Goal: Task Accomplishment & Management: Manage account settings

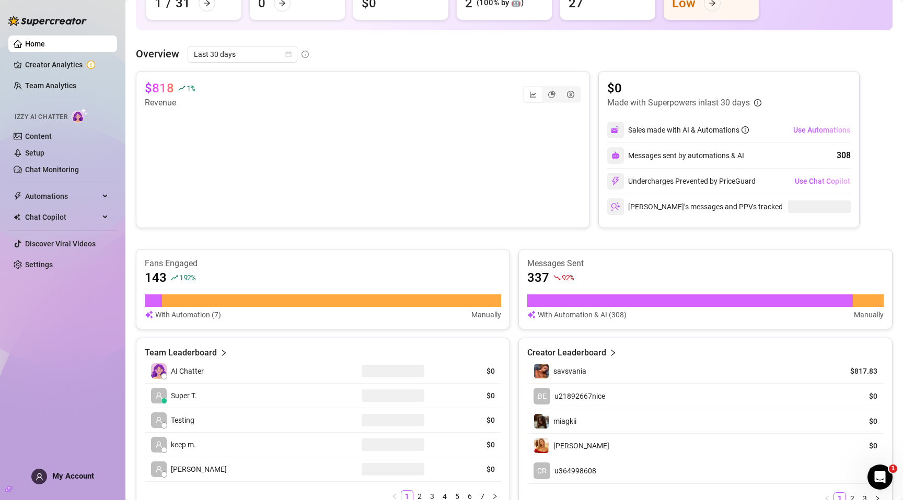
scroll to position [143, 0]
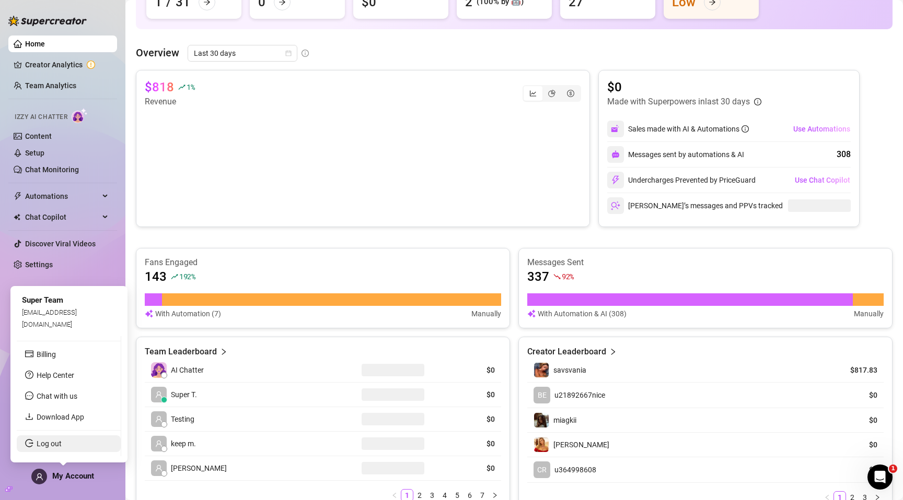
click at [53, 442] on link "Log out" at bounding box center [49, 444] width 25 height 8
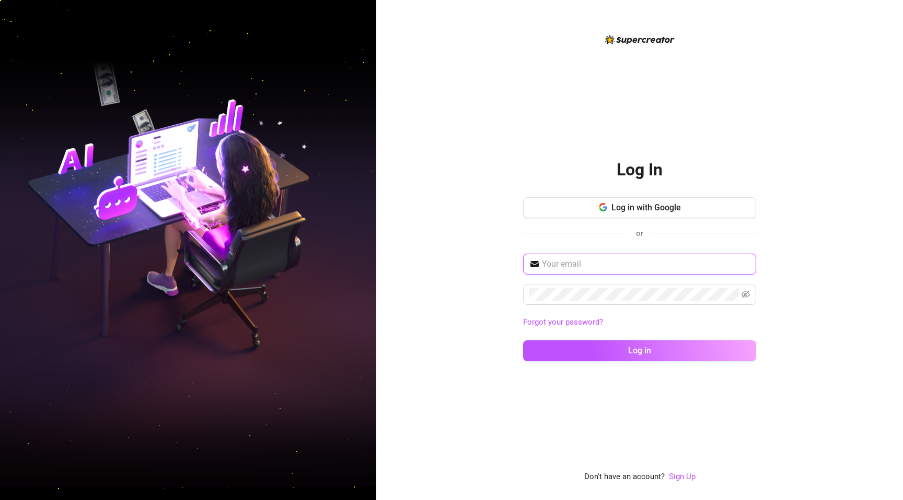
click at [558, 258] on input "text" at bounding box center [646, 264] width 208 height 13
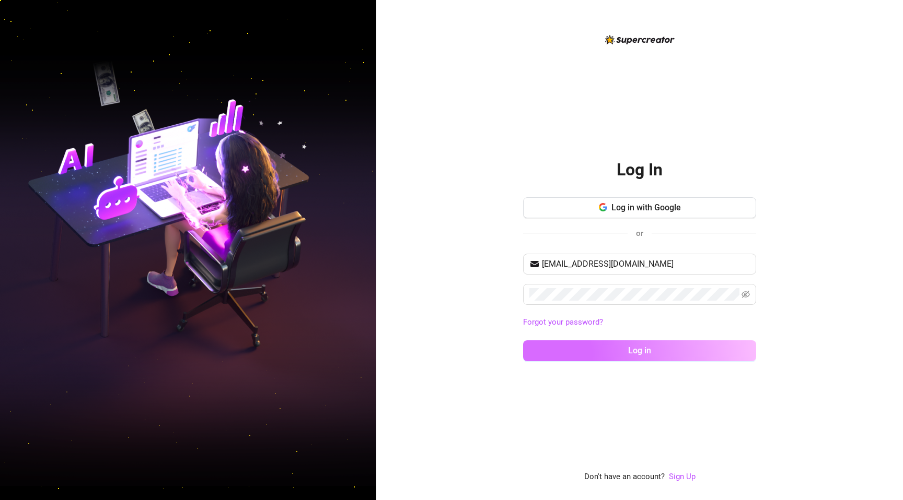
click at [552, 342] on button "Log in" at bounding box center [639, 351] width 233 height 21
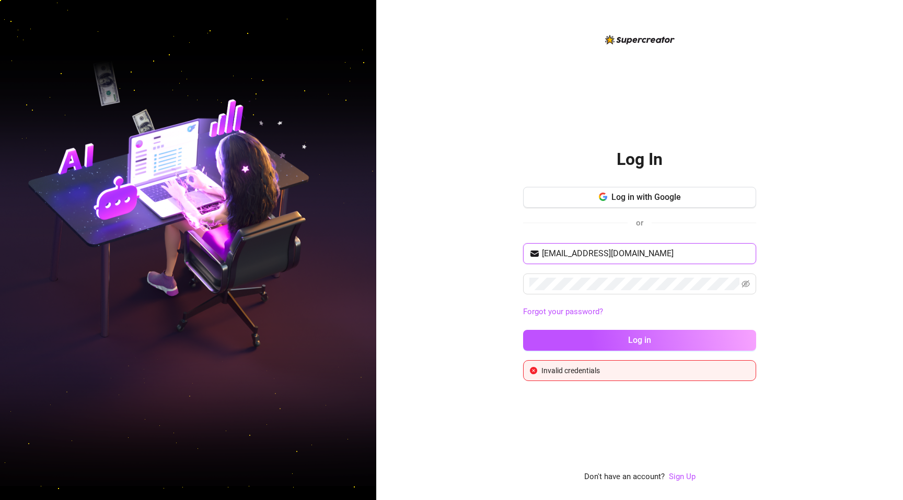
click at [595, 257] on input "[EMAIL_ADDRESS][DOMAIN_NAME]" at bounding box center [646, 254] width 208 height 13
click at [595, 256] on input "[EMAIL_ADDRESS][DOMAIN_NAME]" at bounding box center [646, 254] width 208 height 13
paste input "[EMAIL_ADDRESS][DOMAIN_NAME]"
type input "[EMAIL_ADDRESS][DOMAIN_NAME]"
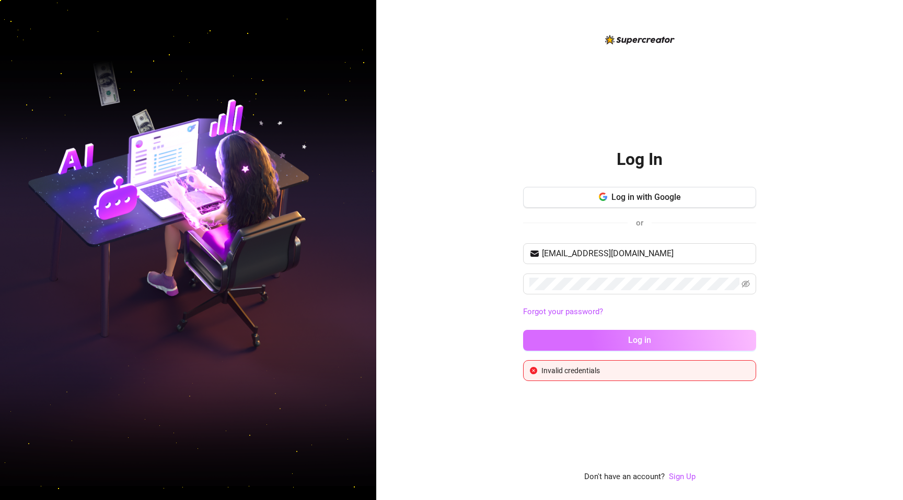
click at [563, 343] on button "Log in" at bounding box center [639, 340] width 233 height 21
